Goal: Check status: Check status

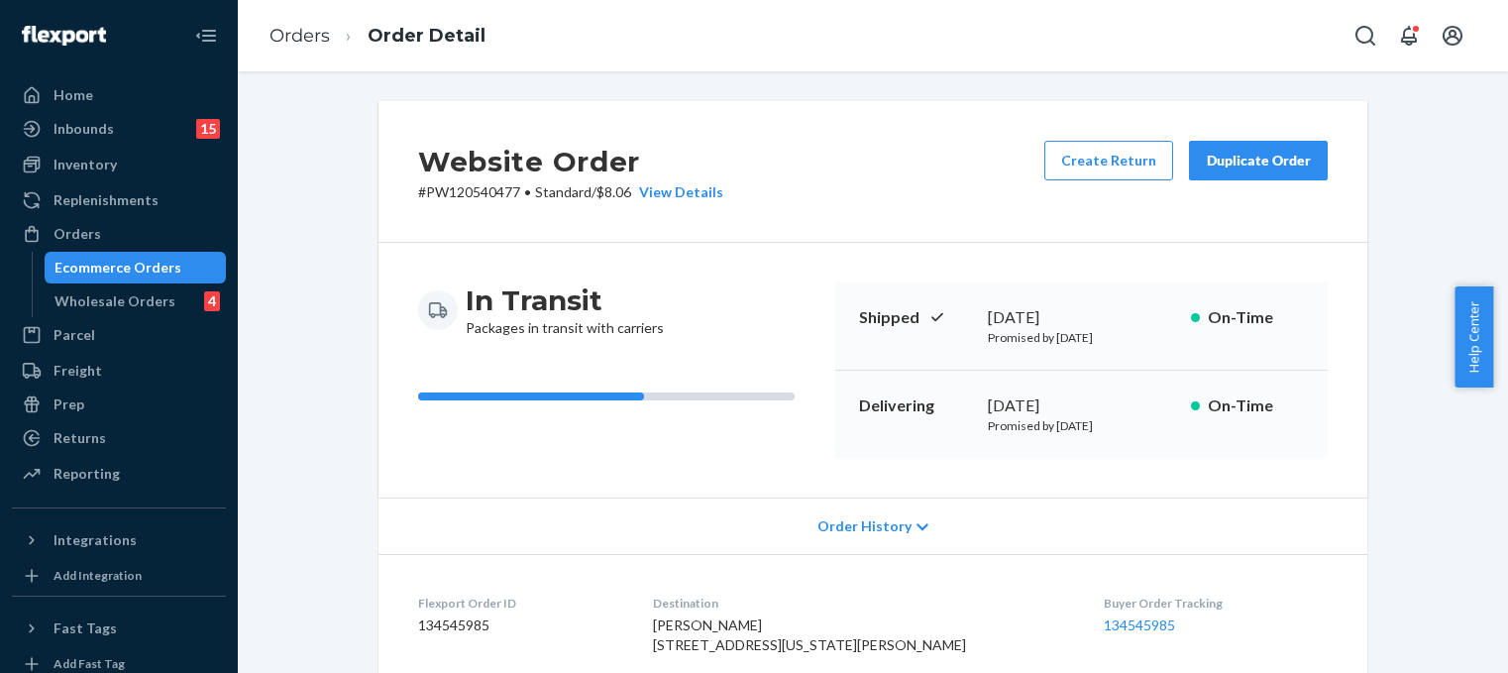
click at [119, 270] on div "Ecommerce Orders" at bounding box center [117, 268] width 127 height 20
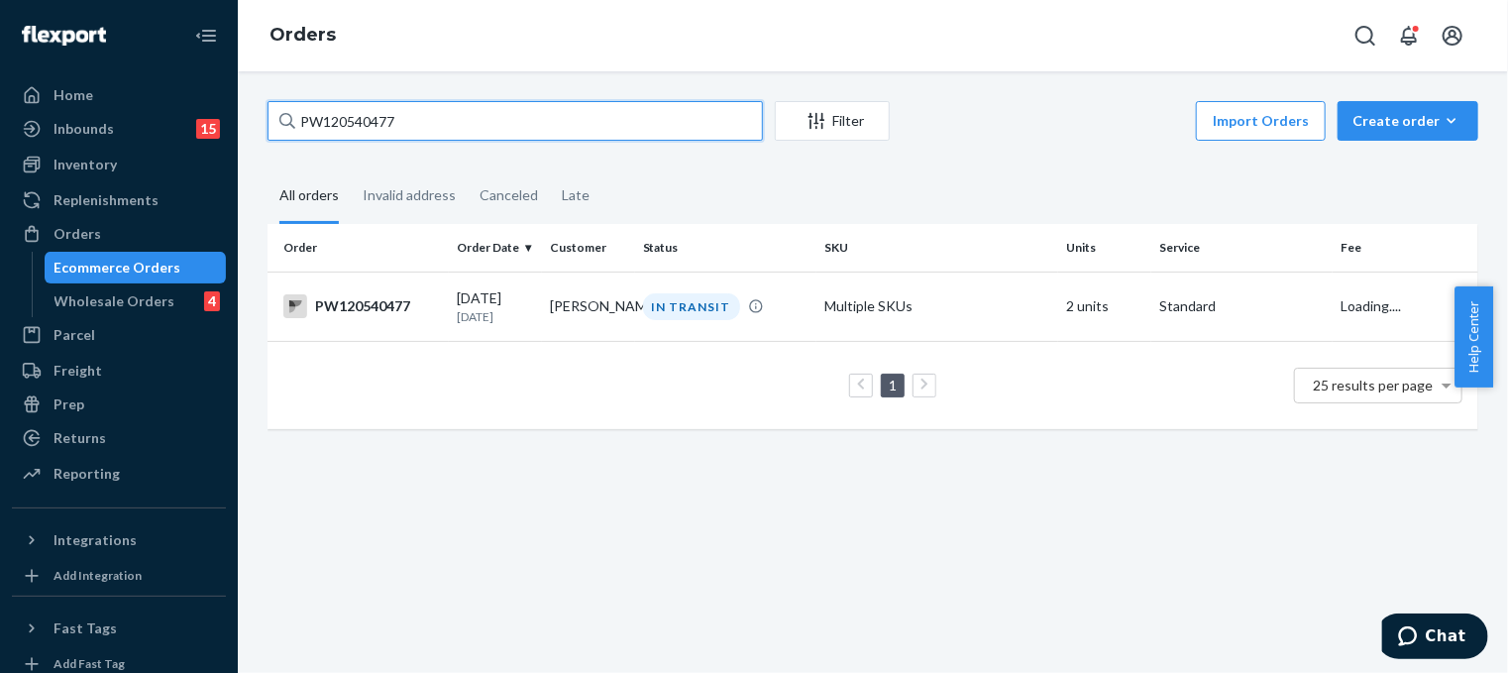
drag, startPoint x: 449, startPoint y: 134, endPoint x: 116, endPoint y: 37, distance: 346.7
click at [116, 37] on div "Home Inbounds 15 Shipping Plans Problems 15 Inventory Products Branded Packagin…" at bounding box center [754, 336] width 1508 height 673
paste input "56771"
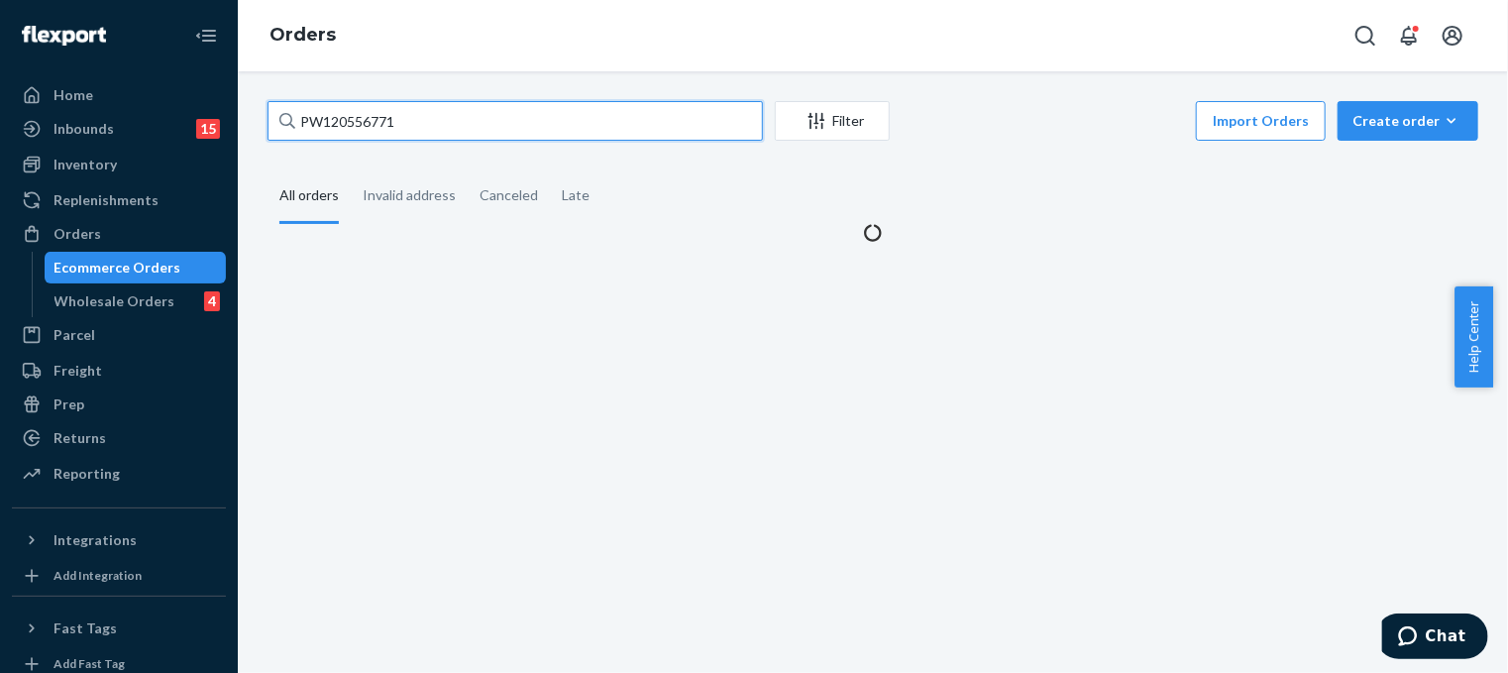
type input "PW120556771"
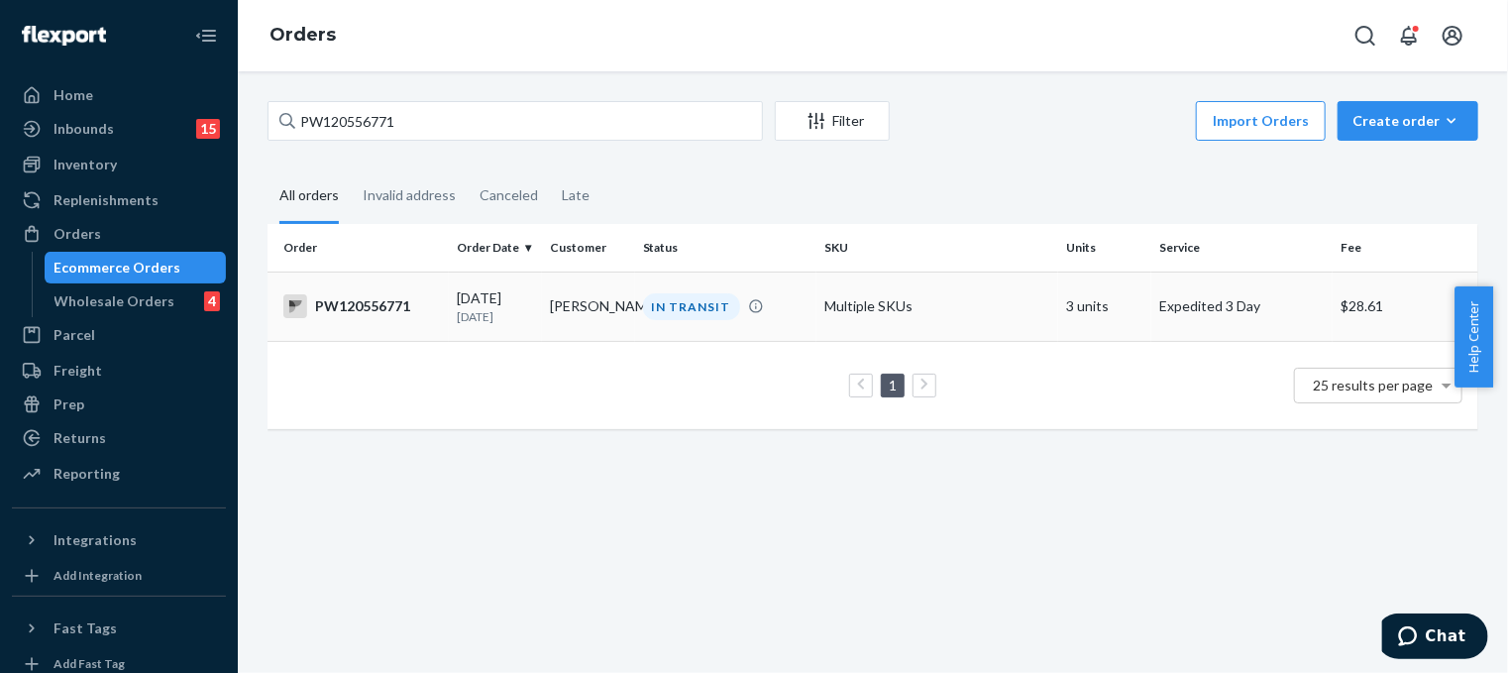
click at [337, 307] on div "PW120556771" at bounding box center [362, 306] width 158 height 24
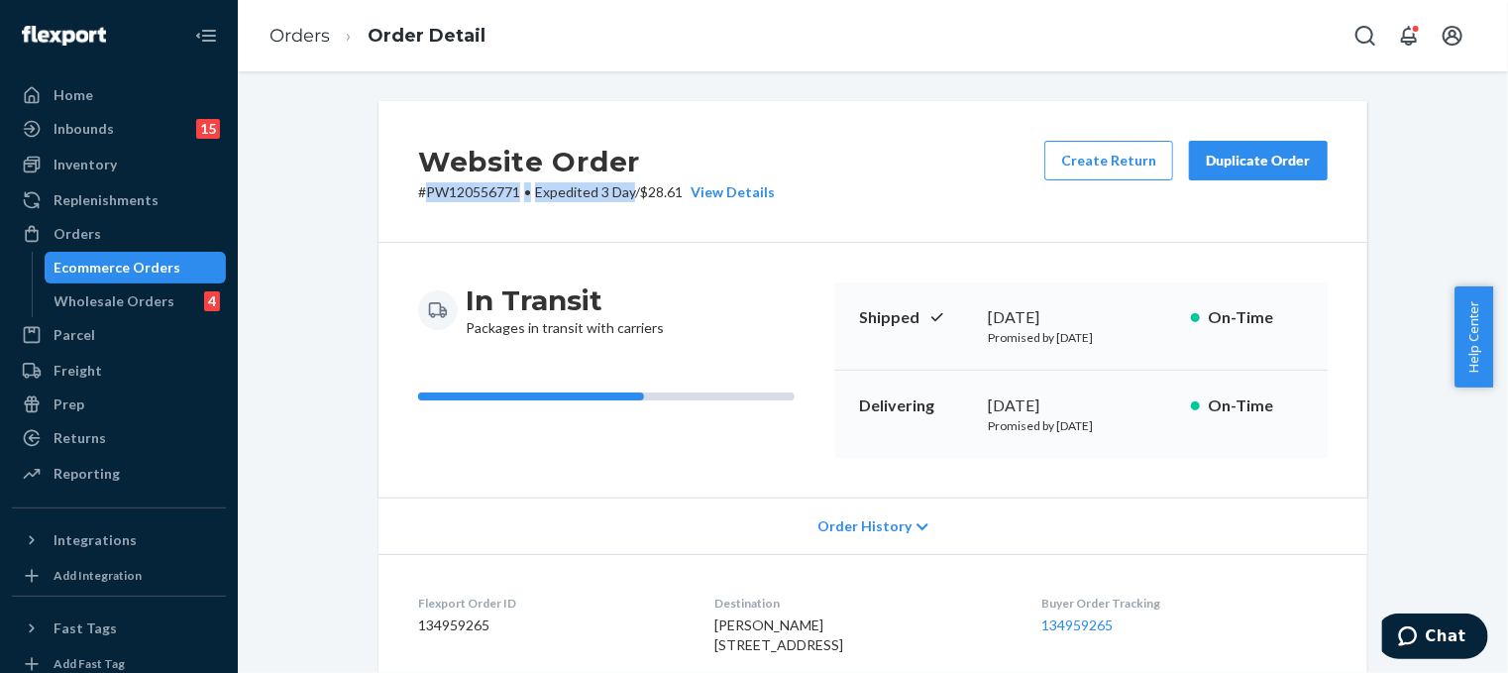
drag, startPoint x: 431, startPoint y: 191, endPoint x: 626, endPoint y: 206, distance: 195.7
click at [626, 206] on div "Website Order # PW120556771 • Expedited 3 Day / $28.61 View Details Create Retu…" at bounding box center [872, 172] width 989 height 142
drag, startPoint x: 420, startPoint y: 190, endPoint x: 685, endPoint y: 185, distance: 265.5
click at [685, 185] on p "# PW120556771 • Expedited 3 Day / $28.61 View Details" at bounding box center [596, 192] width 357 height 20
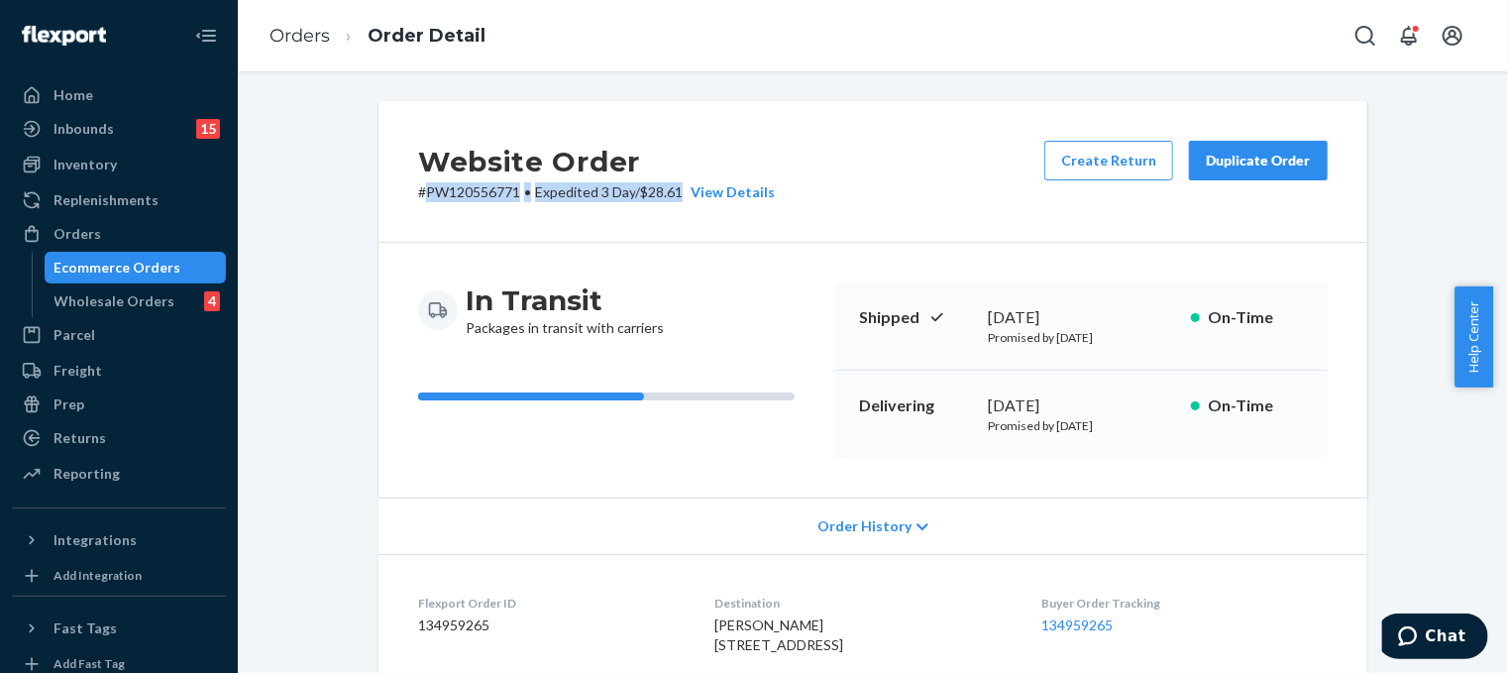
copy p "PW120556771 • Expedited 3 Day / $28.61"
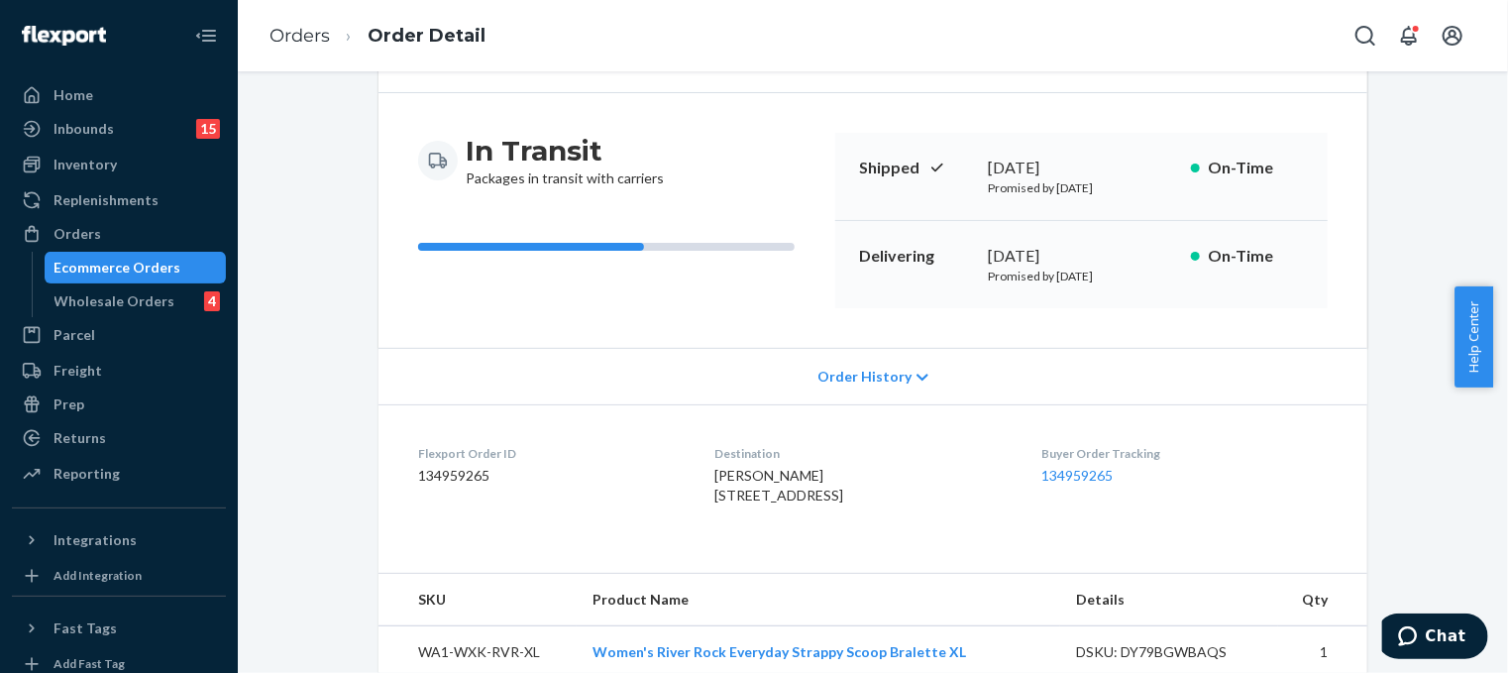
scroll to position [297, 0]
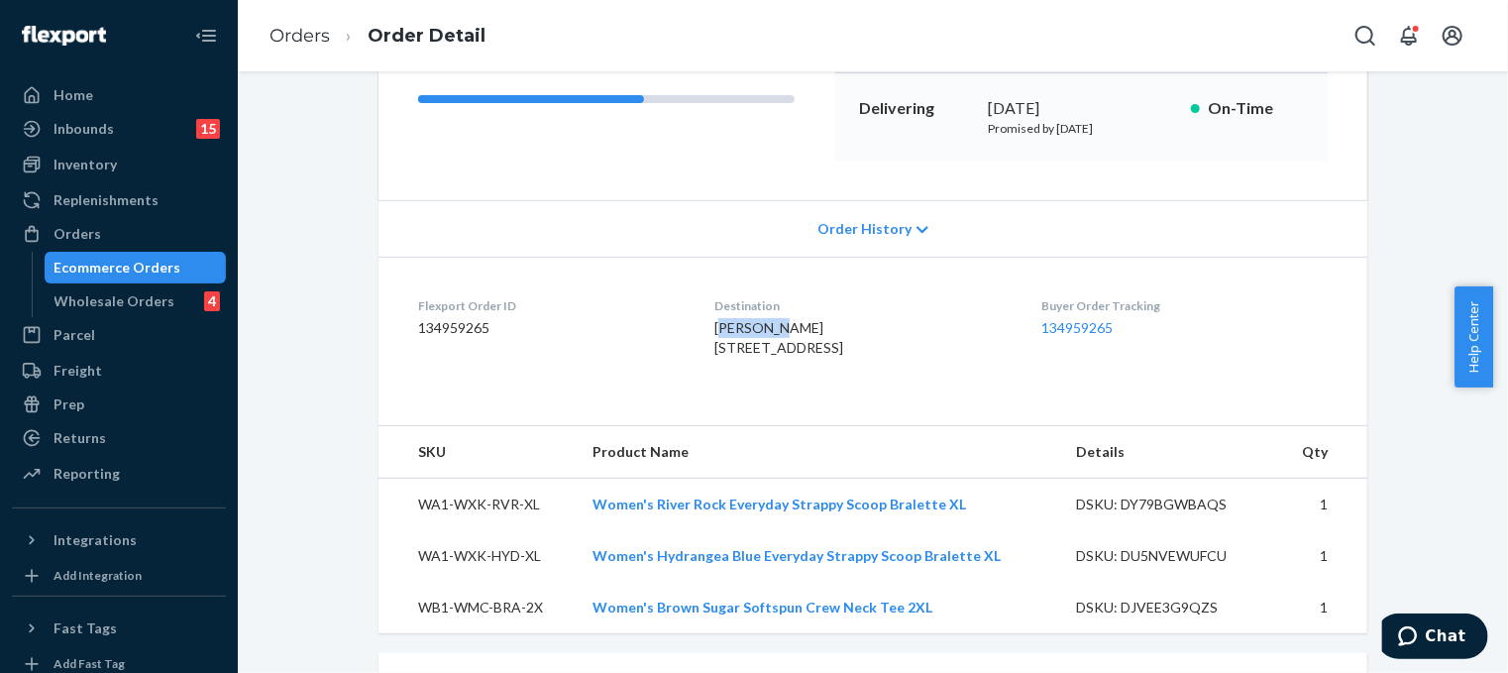
drag, startPoint x: 695, startPoint y: 328, endPoint x: 759, endPoint y: 328, distance: 63.4
click at [759, 328] on div "[PERSON_NAME] [STREET_ADDRESS]" at bounding box center [861, 338] width 295 height 40
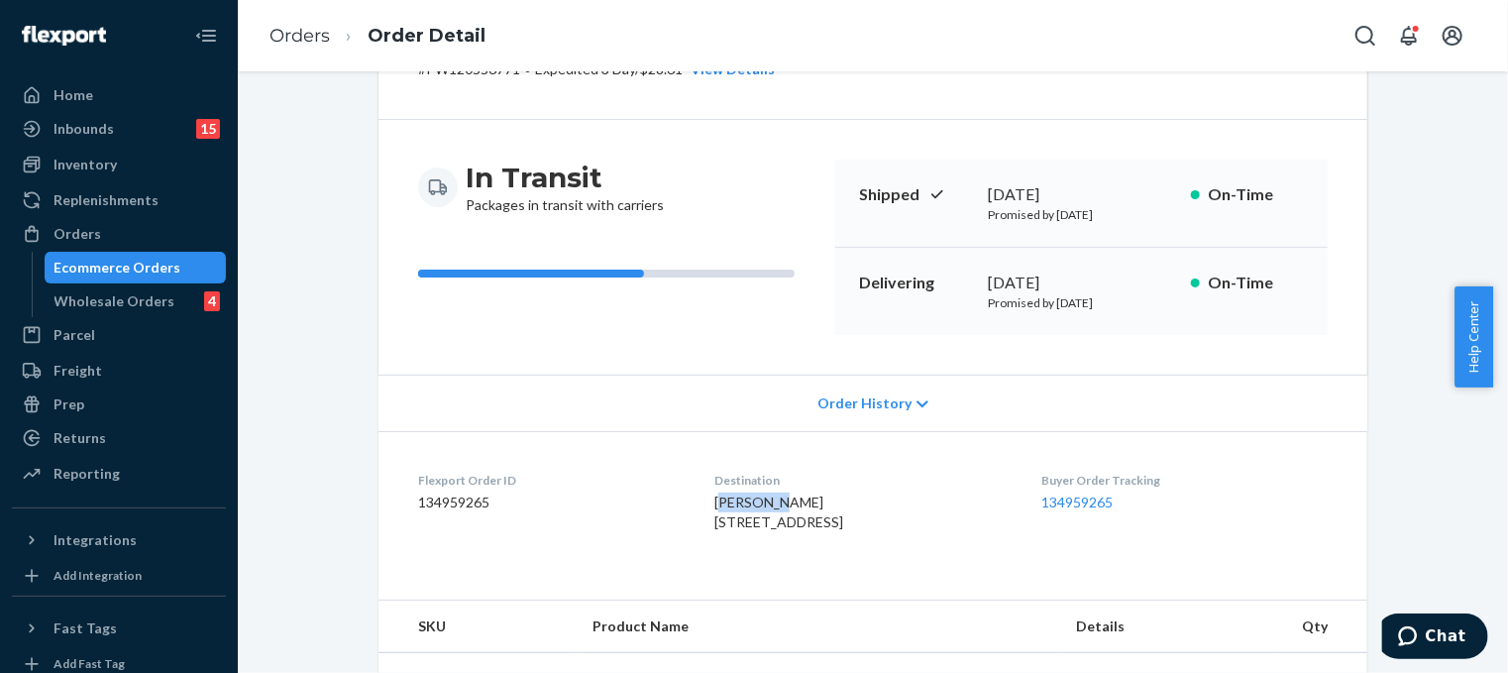
scroll to position [0, 0]
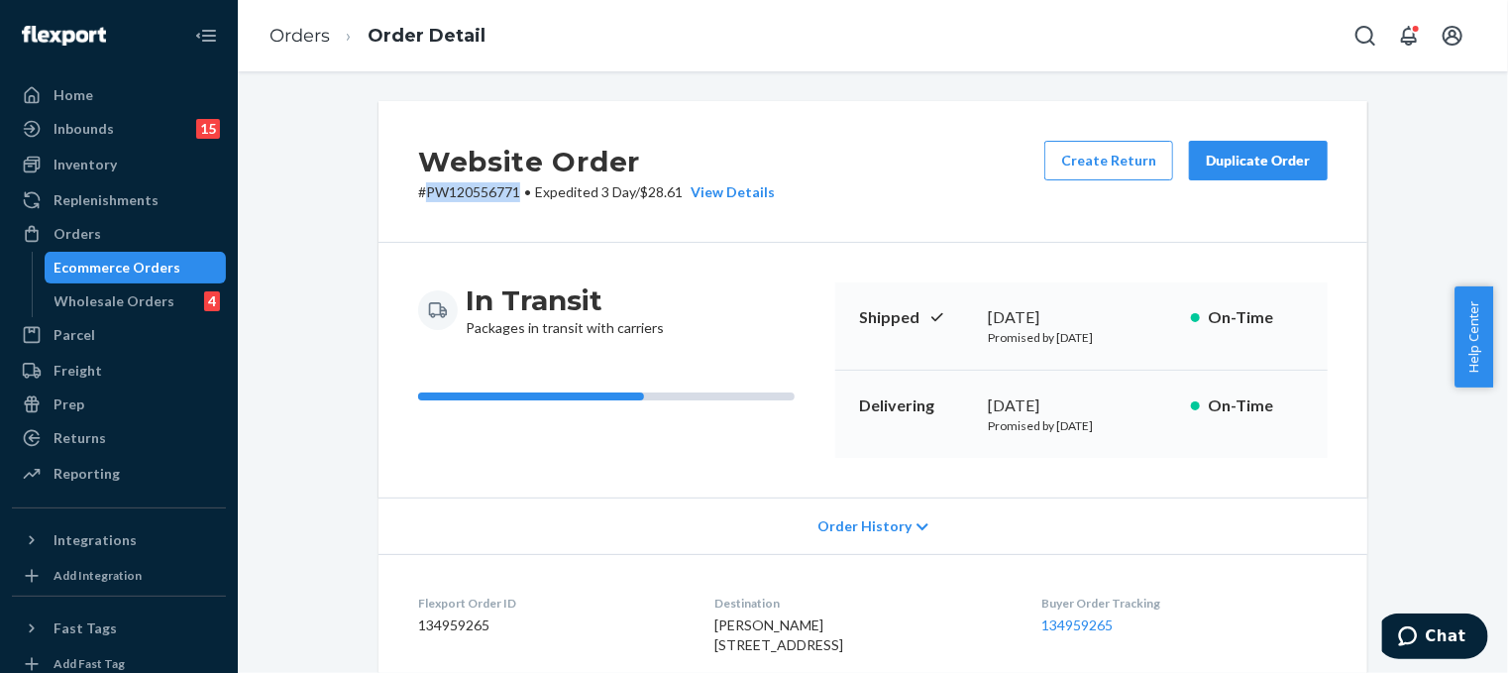
drag, startPoint x: 416, startPoint y: 186, endPoint x: 511, endPoint y: 189, distance: 95.1
click at [511, 189] on p "# PW120556771 • Expedited 3 Day / $28.61 View Details" at bounding box center [596, 192] width 357 height 20
copy p "PW120556771"
click at [712, 185] on div "View Details" at bounding box center [729, 192] width 92 height 20
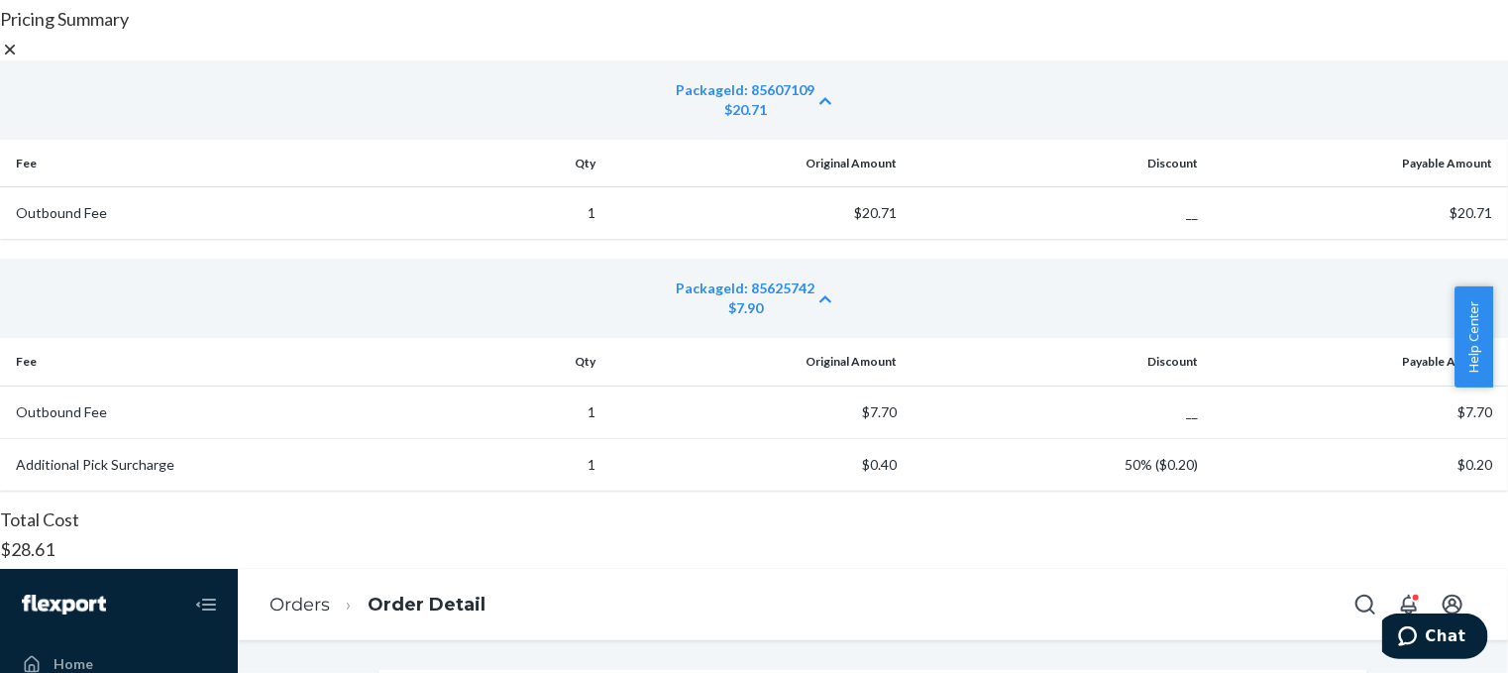
click at [20, 59] on icon at bounding box center [10, 50] width 20 height 20
